Goal: Communication & Community: Answer question/provide support

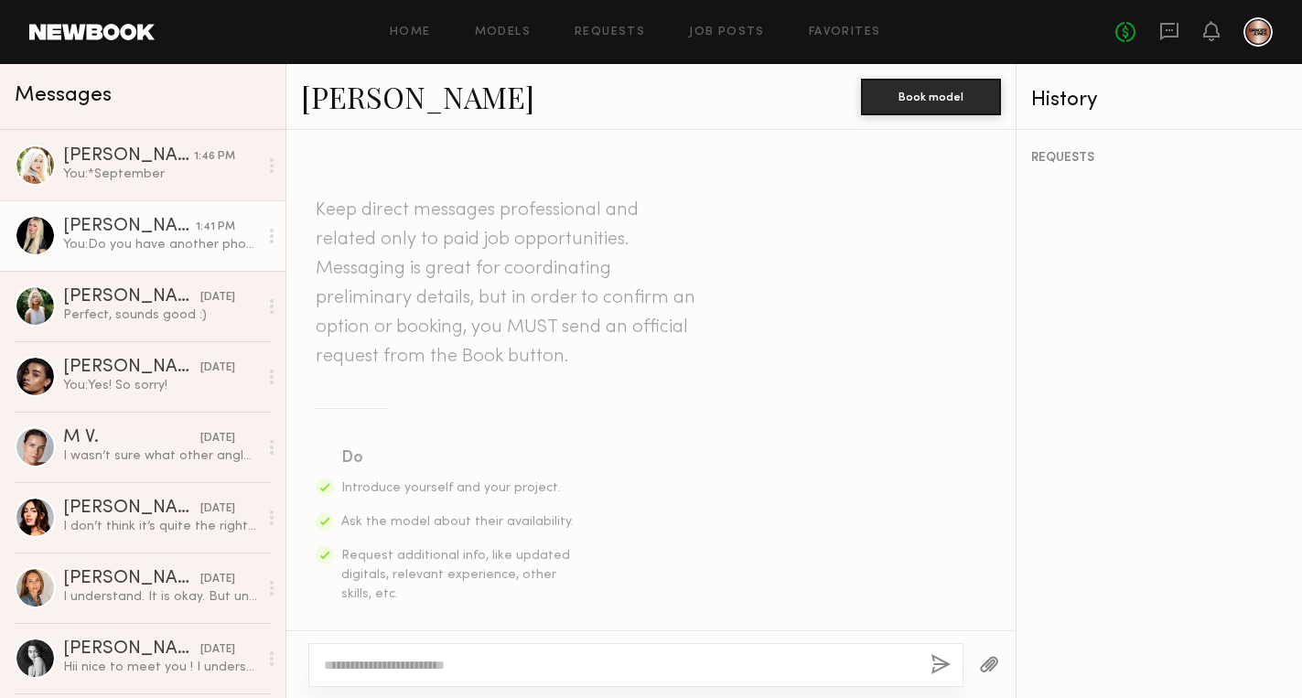
scroll to position [1286, 0]
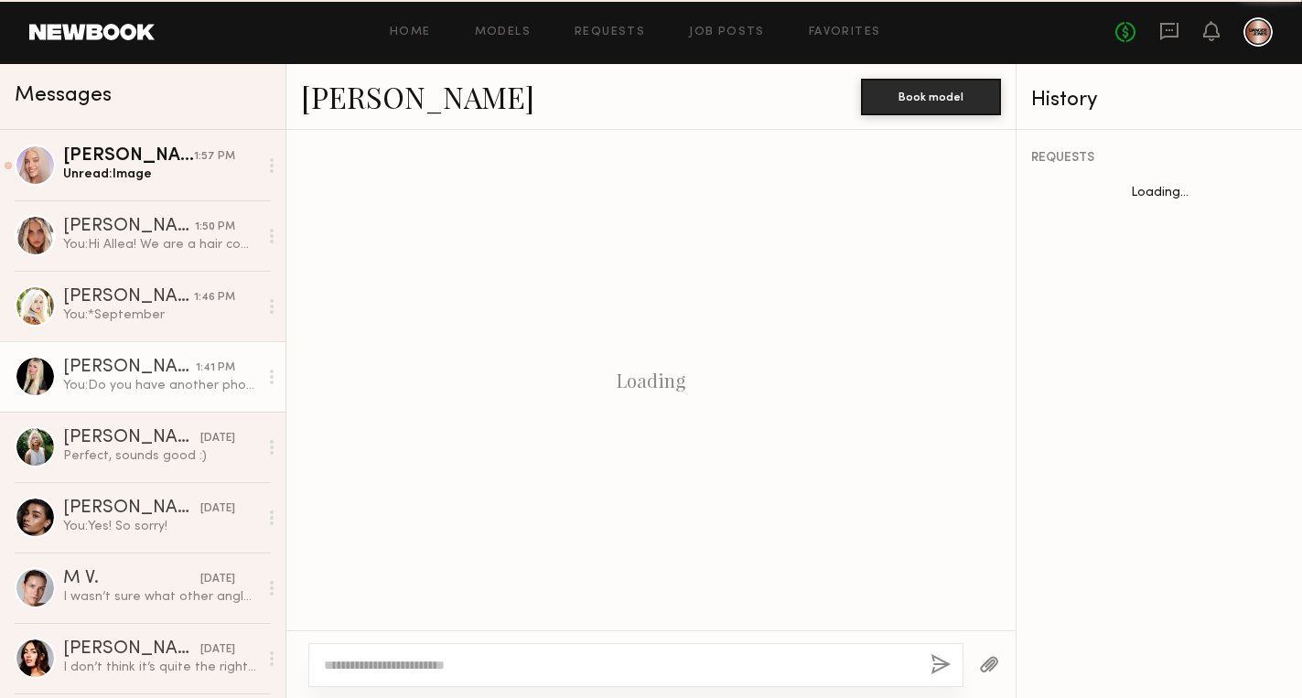
scroll to position [1286, 0]
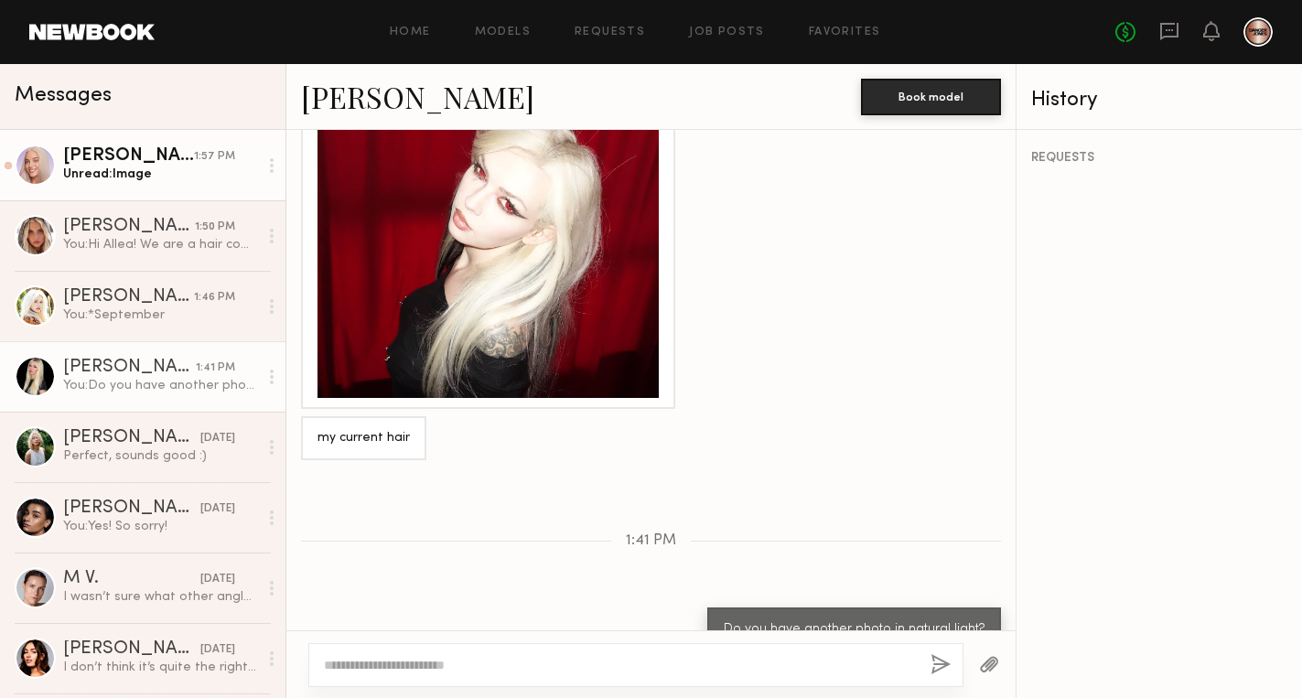
click at [113, 146] on link "[PERSON_NAME] 1:57 PM Unread: Image" at bounding box center [142, 165] width 285 height 70
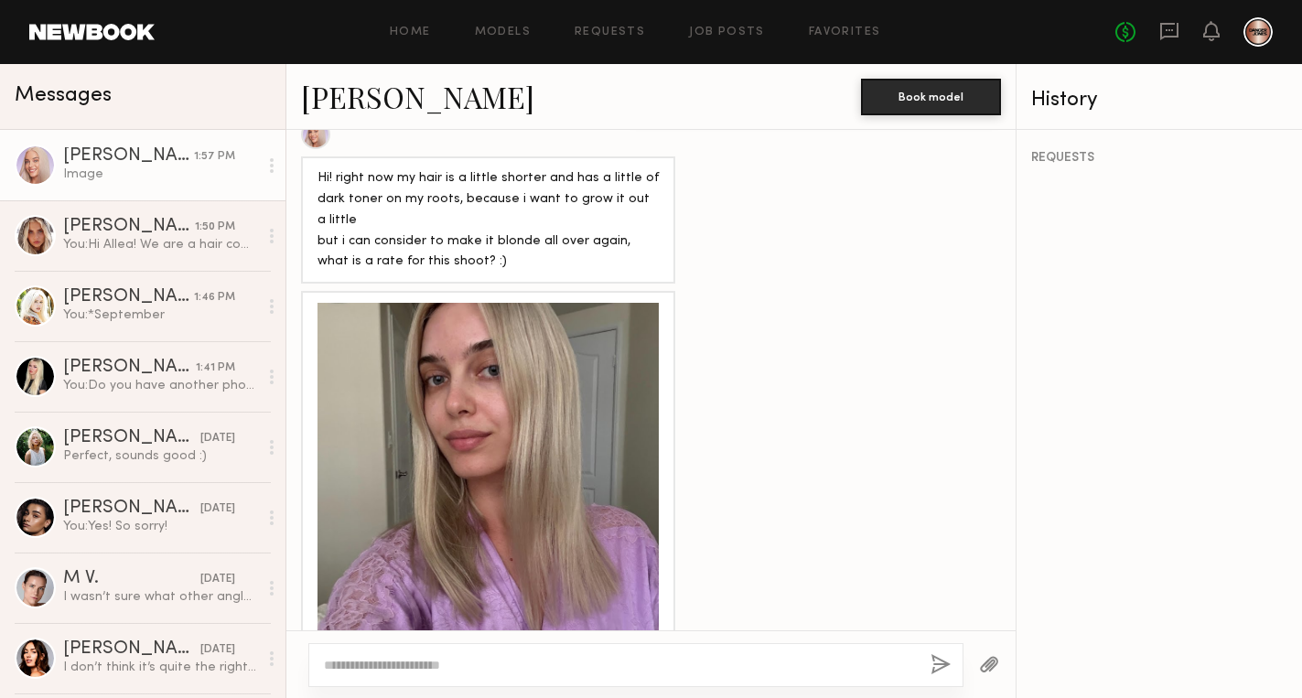
scroll to position [1128, 0]
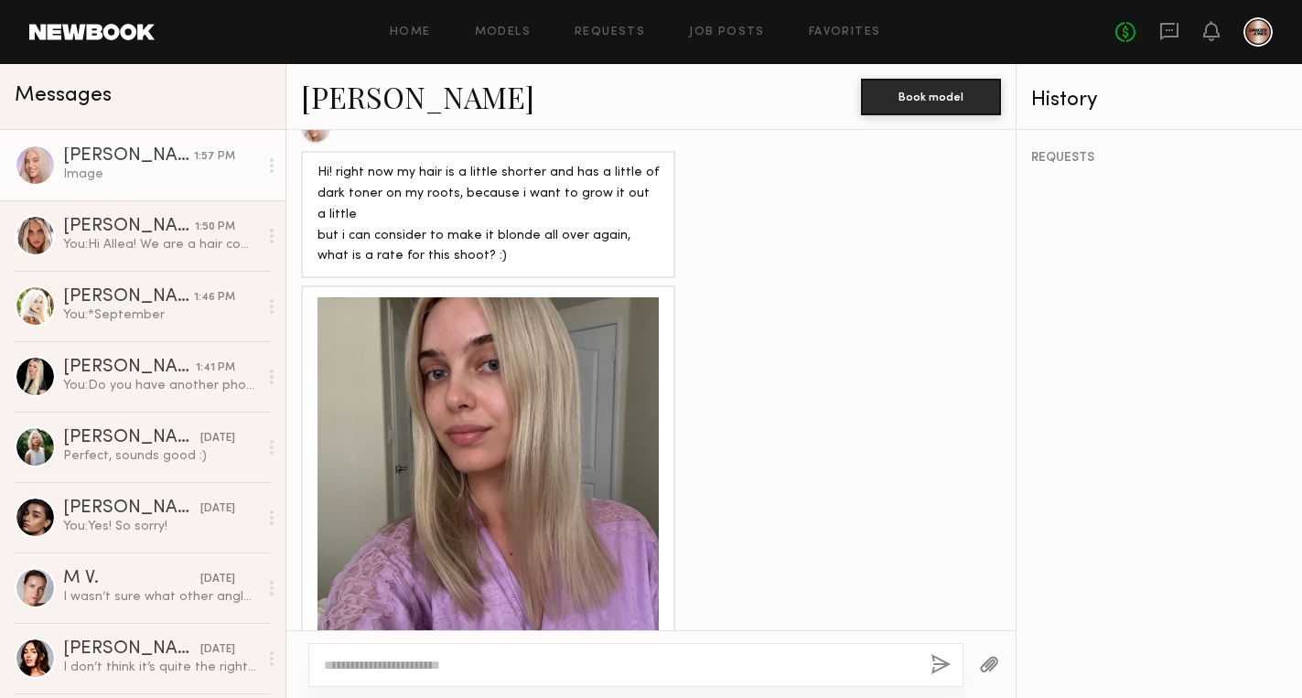
click at [576, 390] on div at bounding box center [488, 467] width 341 height 341
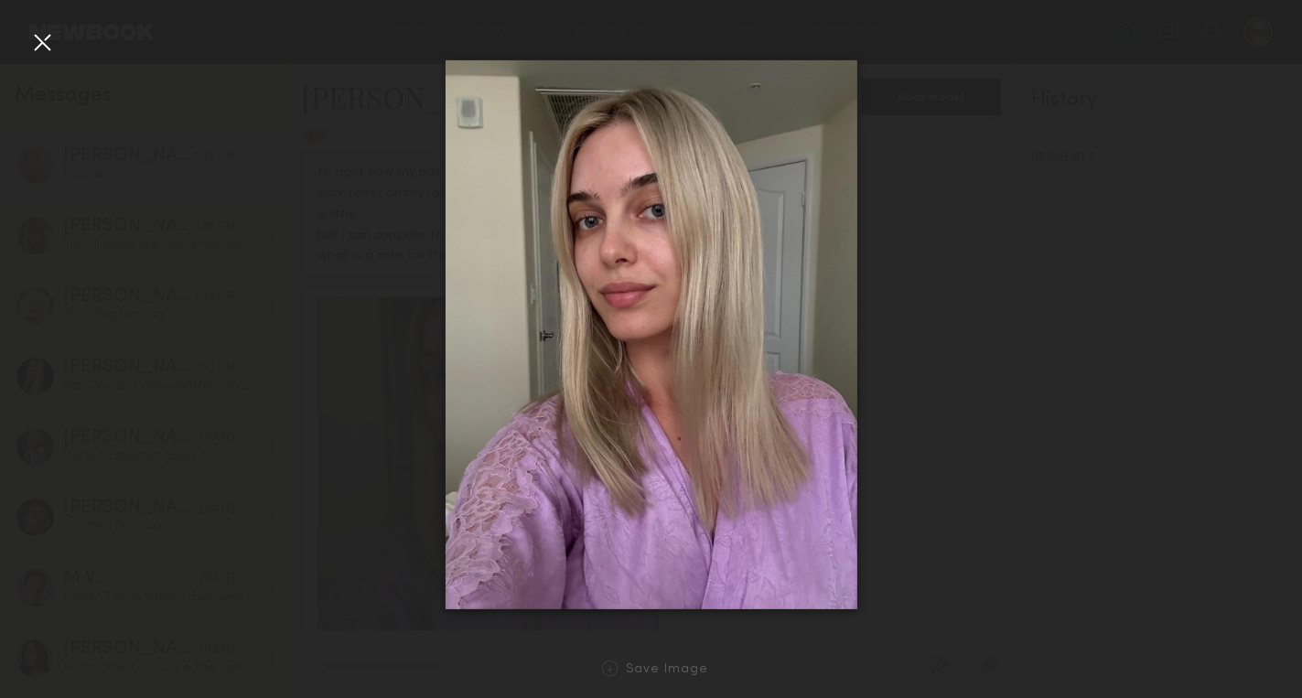
click at [964, 244] on div at bounding box center [651, 334] width 1302 height 610
click at [33, 48] on div at bounding box center [41, 41] width 29 height 29
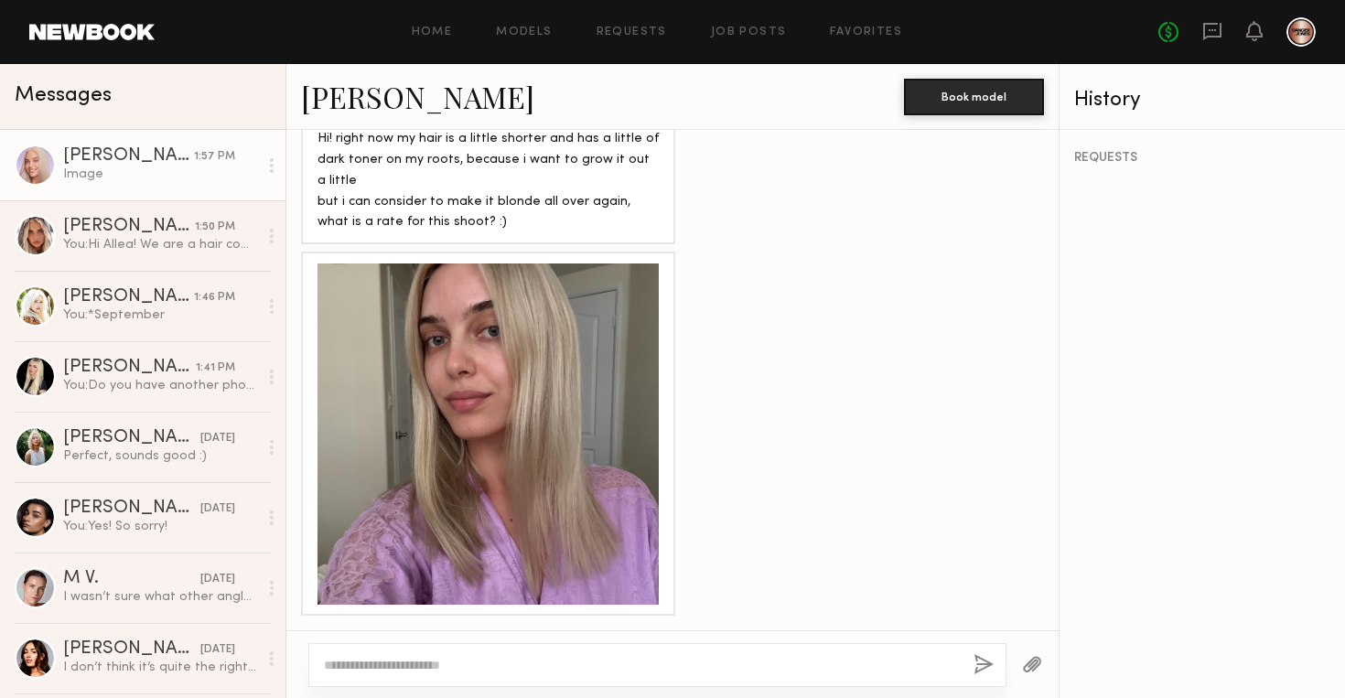
scroll to position [938, 0]
